Goal: Information Seeking & Learning: Learn about a topic

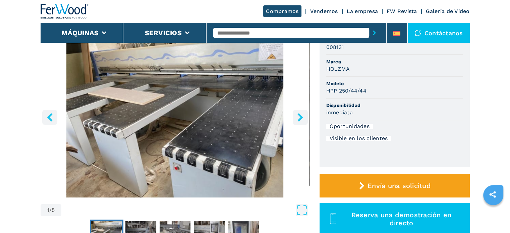
scroll to position [67, 0]
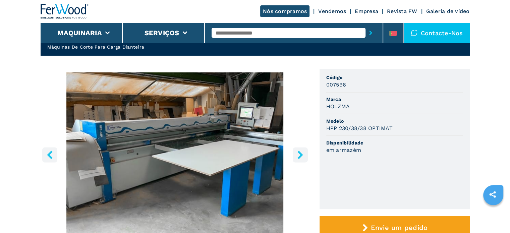
scroll to position [34, 0]
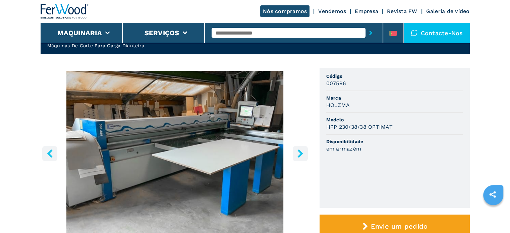
click at [300, 152] on icon "right-button" at bounding box center [300, 153] width 5 height 8
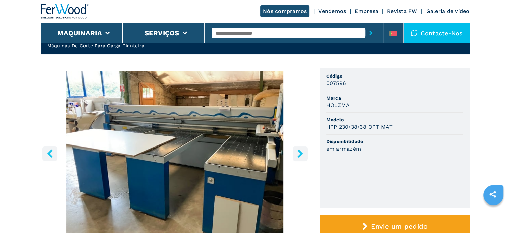
click at [300, 152] on icon "right-button" at bounding box center [300, 153] width 5 height 8
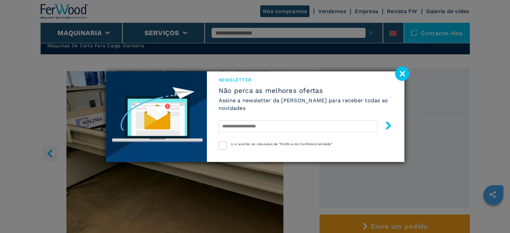
click at [400, 76] on image at bounding box center [402, 73] width 14 height 14
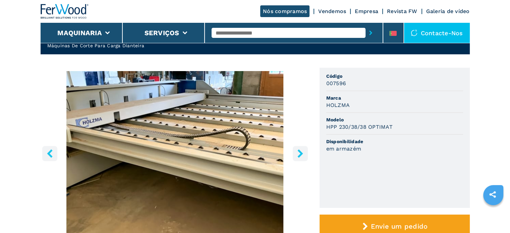
click at [296, 161] on button "right-button" at bounding box center [300, 153] width 15 height 15
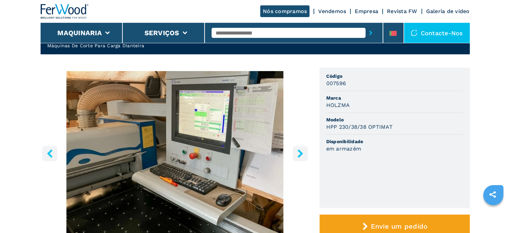
click at [297, 160] on button "right-button" at bounding box center [300, 153] width 15 height 15
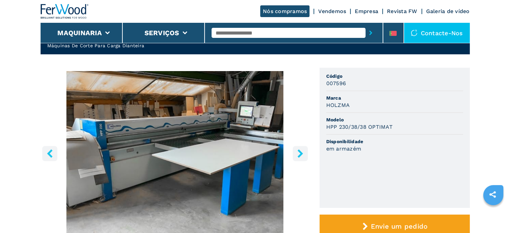
click at [297, 160] on button "right-button" at bounding box center [300, 153] width 15 height 15
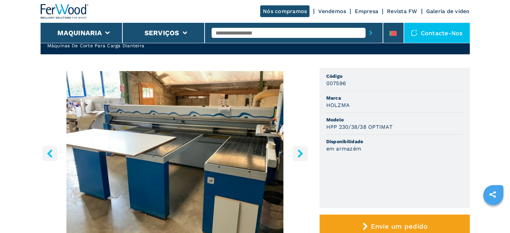
click at [297, 160] on button "right-button" at bounding box center [300, 153] width 15 height 15
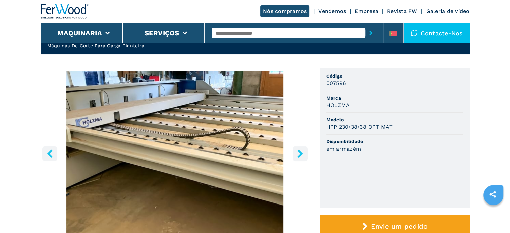
click at [297, 160] on button "right-button" at bounding box center [300, 153] width 15 height 15
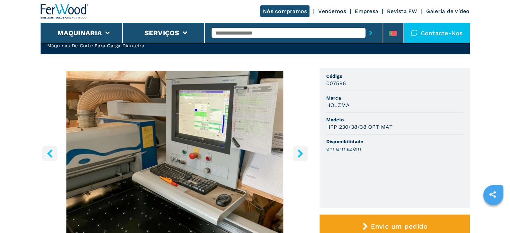
click at [297, 160] on button "right-button" at bounding box center [300, 153] width 15 height 15
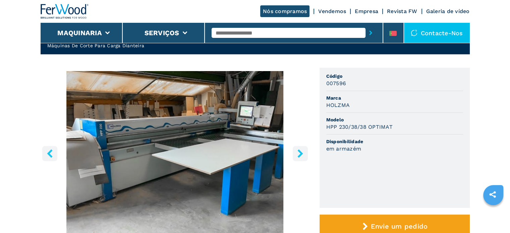
click at [297, 160] on button "right-button" at bounding box center [300, 153] width 15 height 15
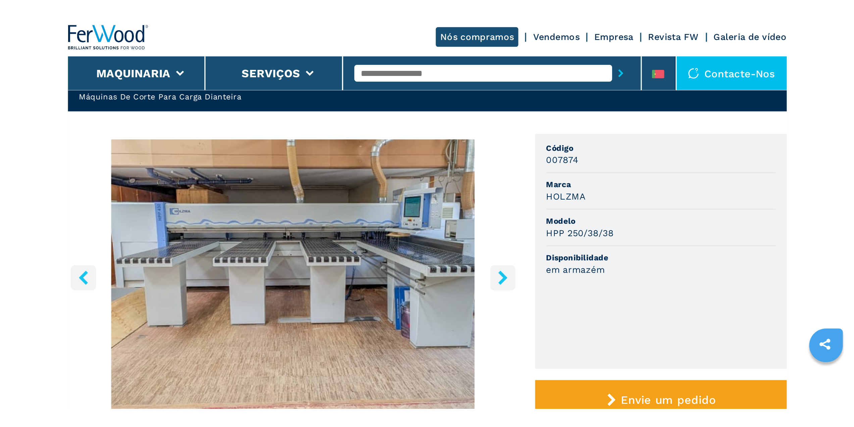
scroll to position [34, 0]
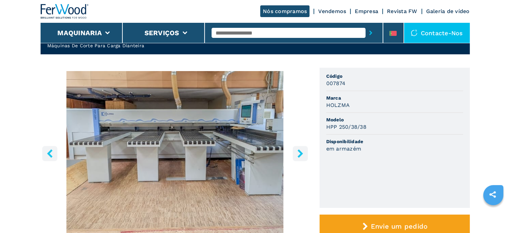
click at [305, 156] on button "right-button" at bounding box center [300, 153] width 15 height 15
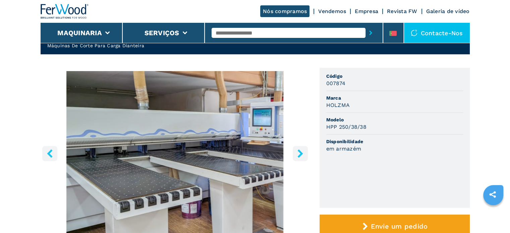
click at [304, 155] on icon "right-button" at bounding box center [300, 153] width 8 height 8
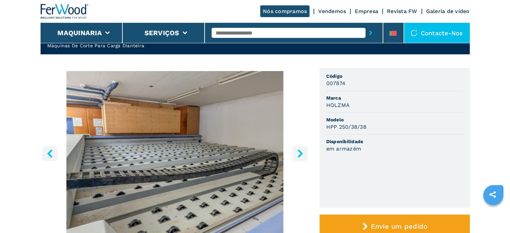
click at [304, 155] on icon "right-button" at bounding box center [300, 153] width 8 height 8
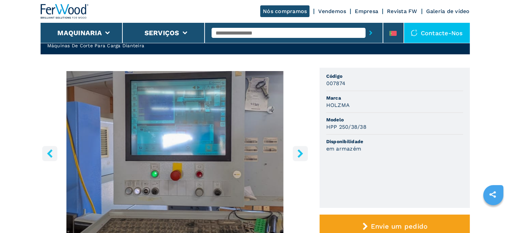
click at [304, 155] on icon "right-button" at bounding box center [300, 153] width 8 height 8
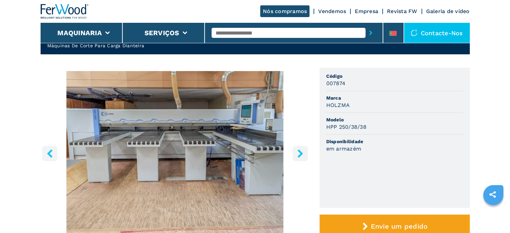
click at [304, 155] on icon "right-button" at bounding box center [300, 153] width 8 height 8
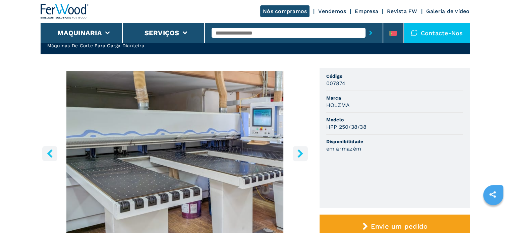
click at [304, 155] on icon "right-button" at bounding box center [300, 153] width 8 height 8
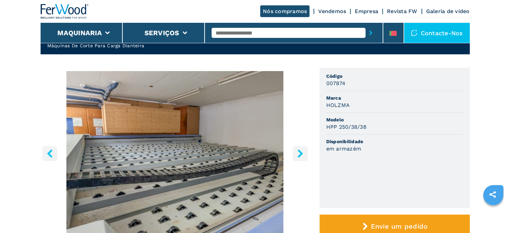
click at [304, 155] on icon "right-button" at bounding box center [300, 153] width 8 height 8
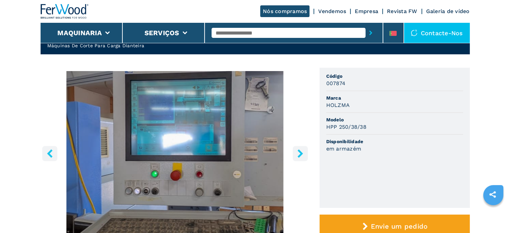
click at [304, 155] on icon "right-button" at bounding box center [300, 153] width 8 height 8
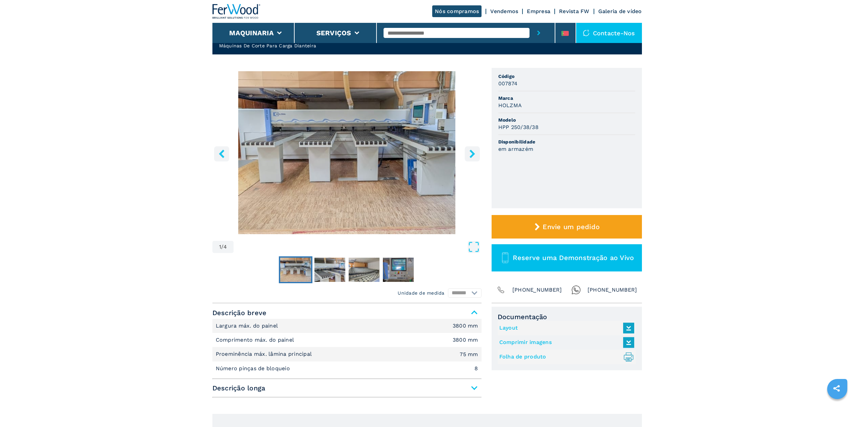
click at [351, 194] on img "Go to Slide 1" at bounding box center [346, 152] width 269 height 163
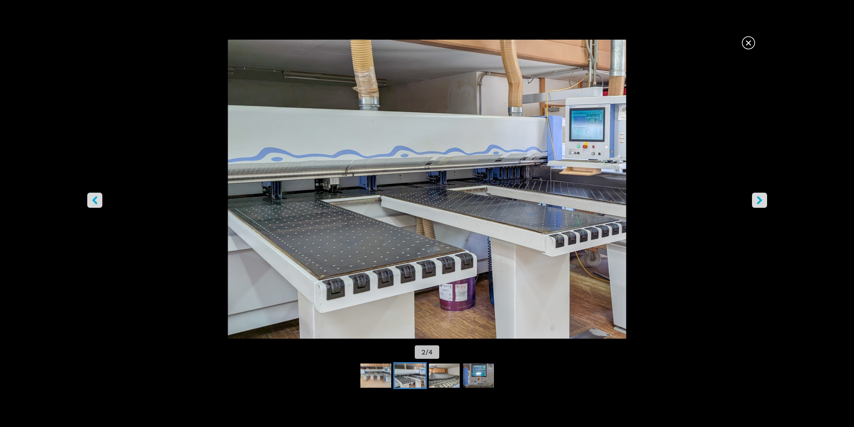
click at [510, 42] on span "×" at bounding box center [749, 42] width 12 height 12
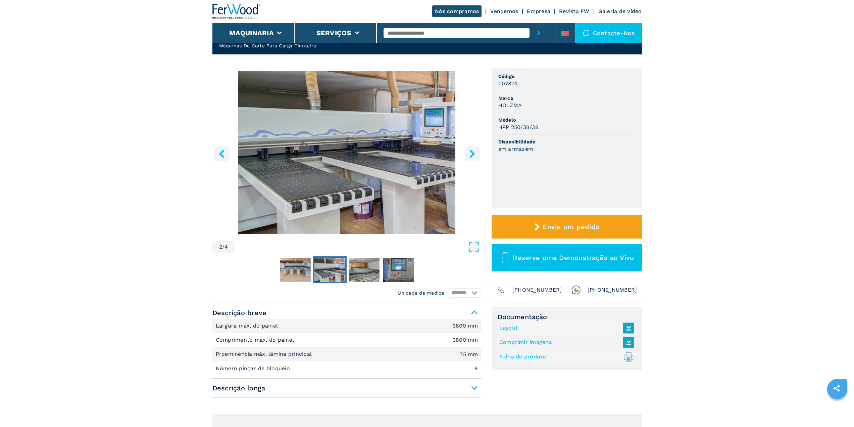
click at [416, 158] on img "Go to Slide 2" at bounding box center [346, 152] width 269 height 163
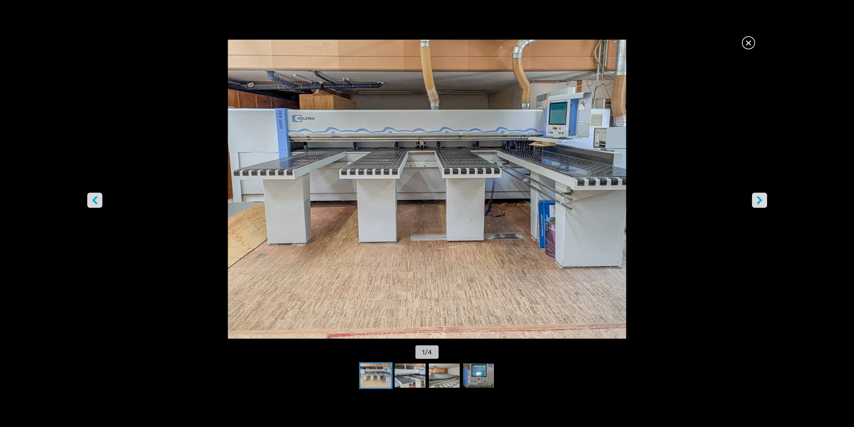
click at [510, 42] on span "×" at bounding box center [749, 42] width 12 height 12
